Goal: Navigation & Orientation: Understand site structure

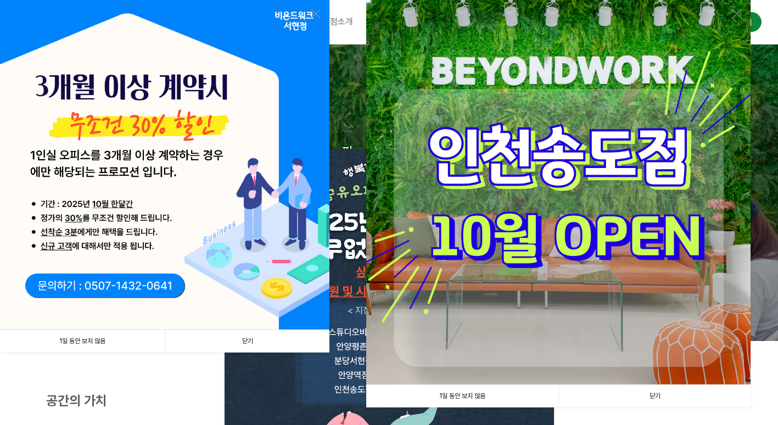
click at [96, 344] on link "1일 동안 보지 않음" at bounding box center [82, 341] width 165 height 23
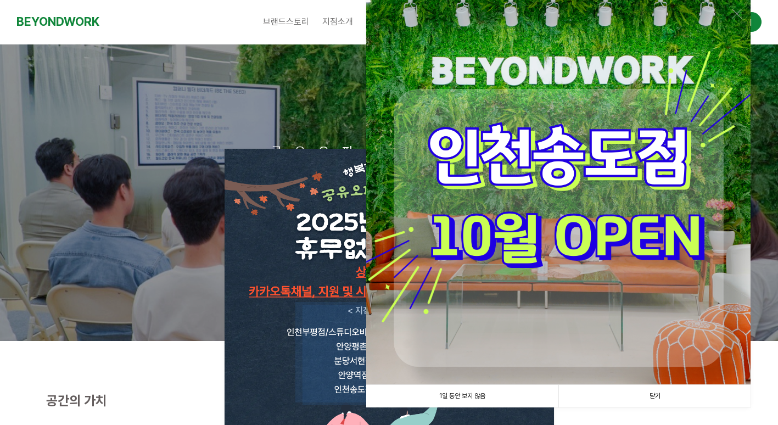
click at [451, 395] on link "1일 동안 보지 않음" at bounding box center [462, 396] width 192 height 23
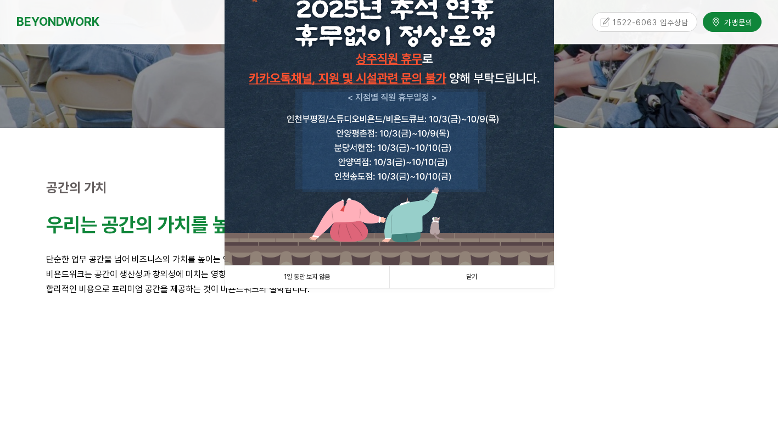
scroll to position [220, 0]
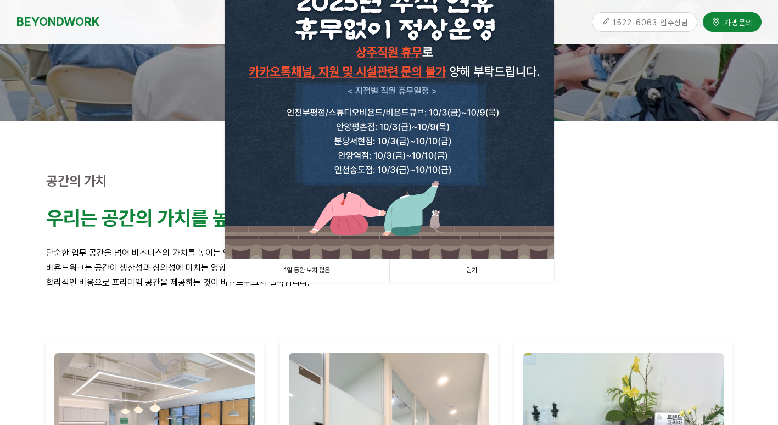
click at [327, 271] on link "1일 동안 보지 않음" at bounding box center [307, 270] width 165 height 23
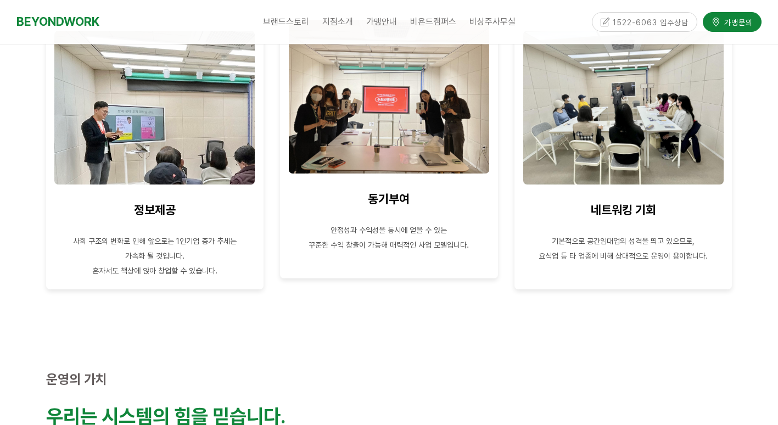
scroll to position [1043, 0]
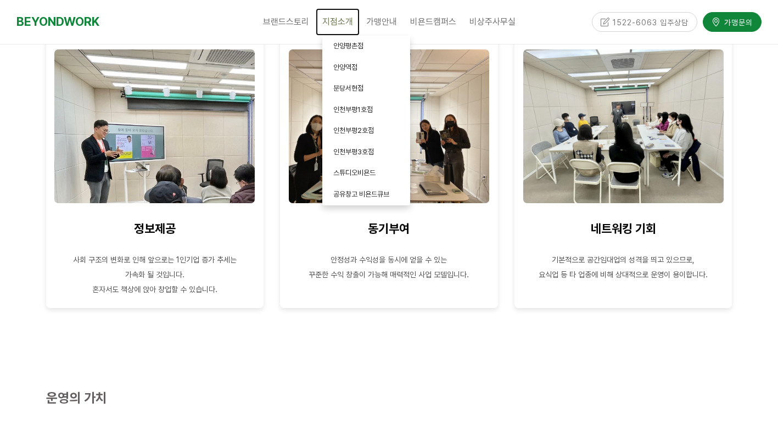
click at [349, 22] on span "지점소개" at bounding box center [337, 21] width 31 height 10
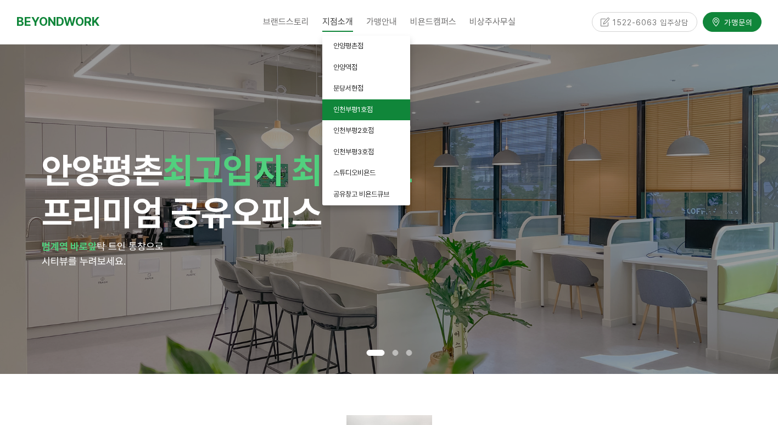
click at [361, 114] on link "인천부평1호점" at bounding box center [366, 109] width 88 height 21
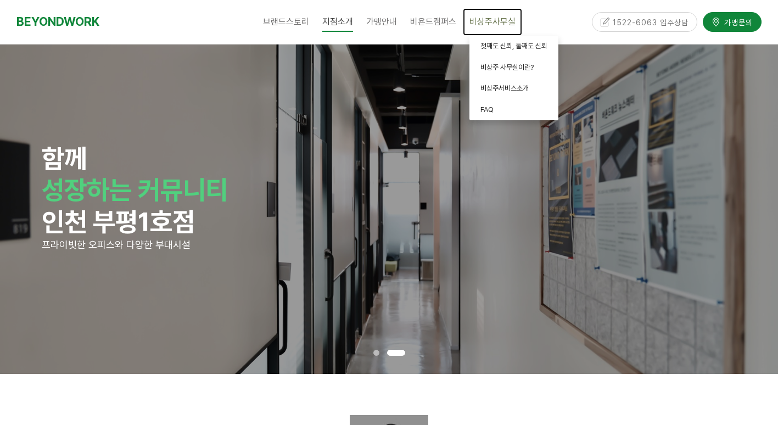
click at [484, 24] on span "비상주사무실" at bounding box center [493, 21] width 46 height 10
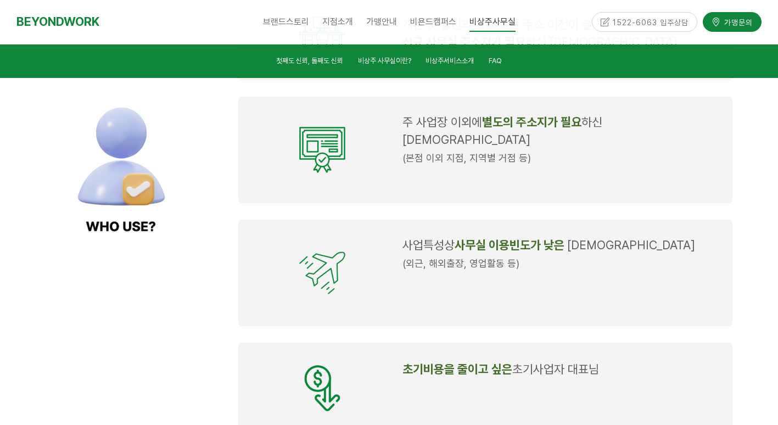
scroll to position [1098, 0]
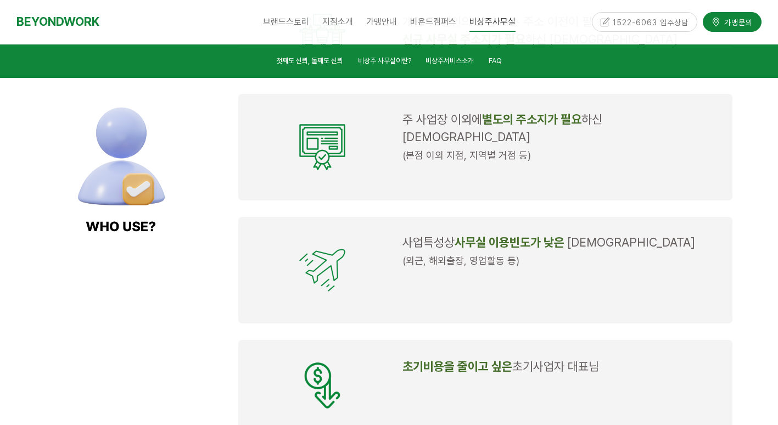
click at [415, 217] on div "사업특성상 사무실 이용빈도가 낮은 대표님 (외근, 해외출장, 영업활동 등)" at bounding box center [485, 270] width 494 height 107
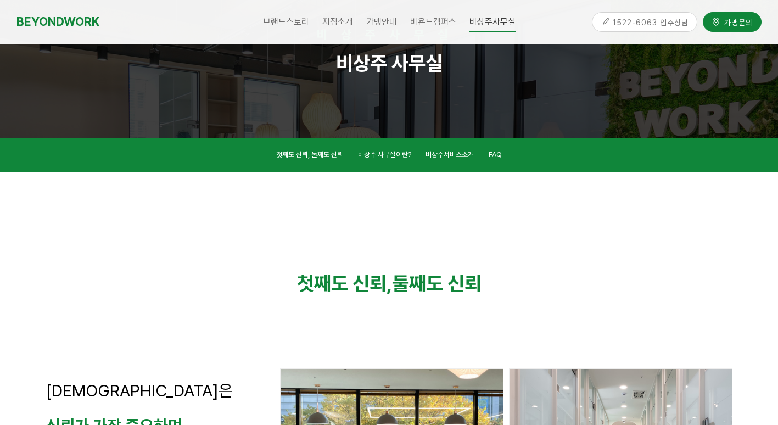
scroll to position [0, 0]
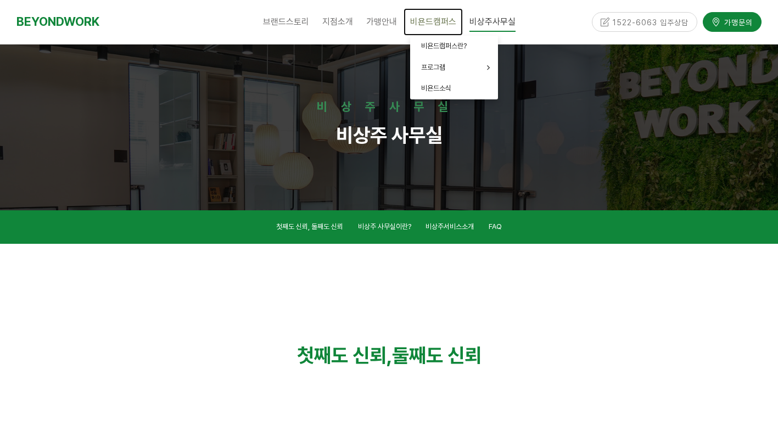
click at [438, 24] on span "비욘드캠퍼스" at bounding box center [433, 21] width 46 height 10
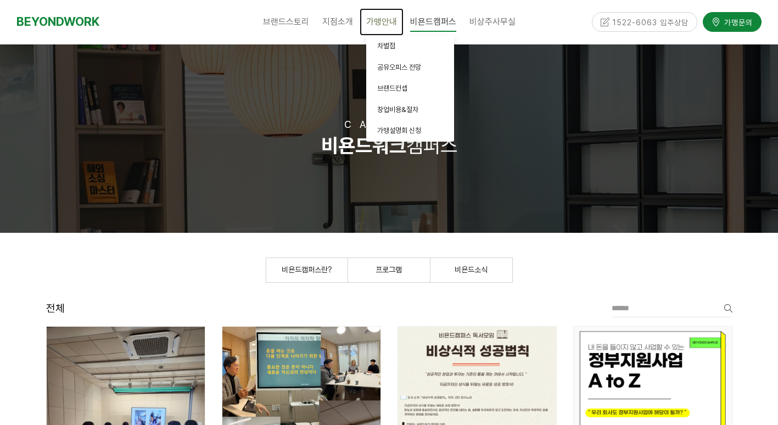
click at [383, 24] on span "가맹안내" at bounding box center [381, 21] width 31 height 10
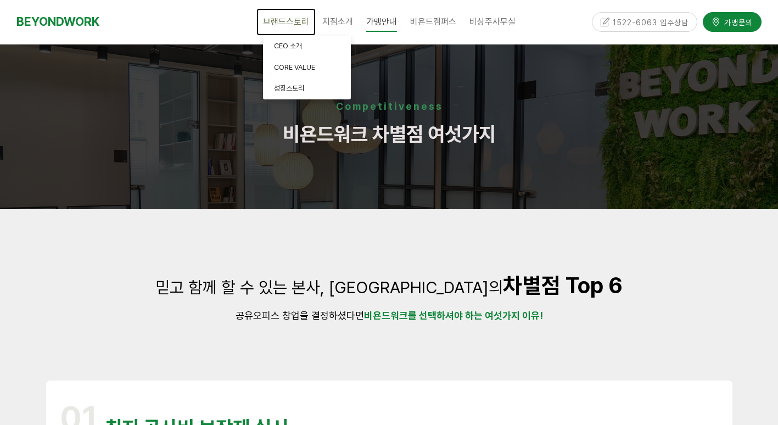
click at [294, 25] on span "브랜드스토리" at bounding box center [286, 21] width 46 height 10
